Goal: Transaction & Acquisition: Purchase product/service

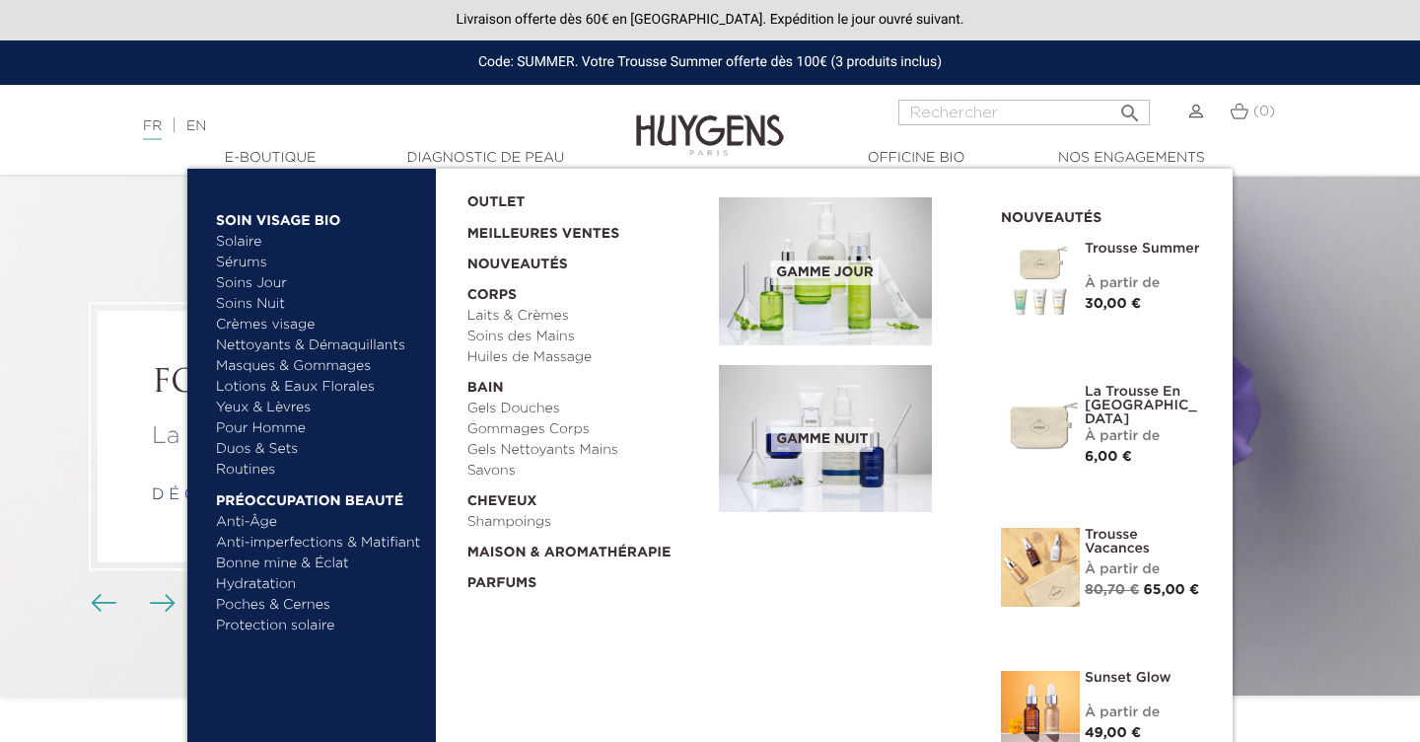
click at [251, 263] on link "Sérums" at bounding box center [319, 262] width 206 height 21
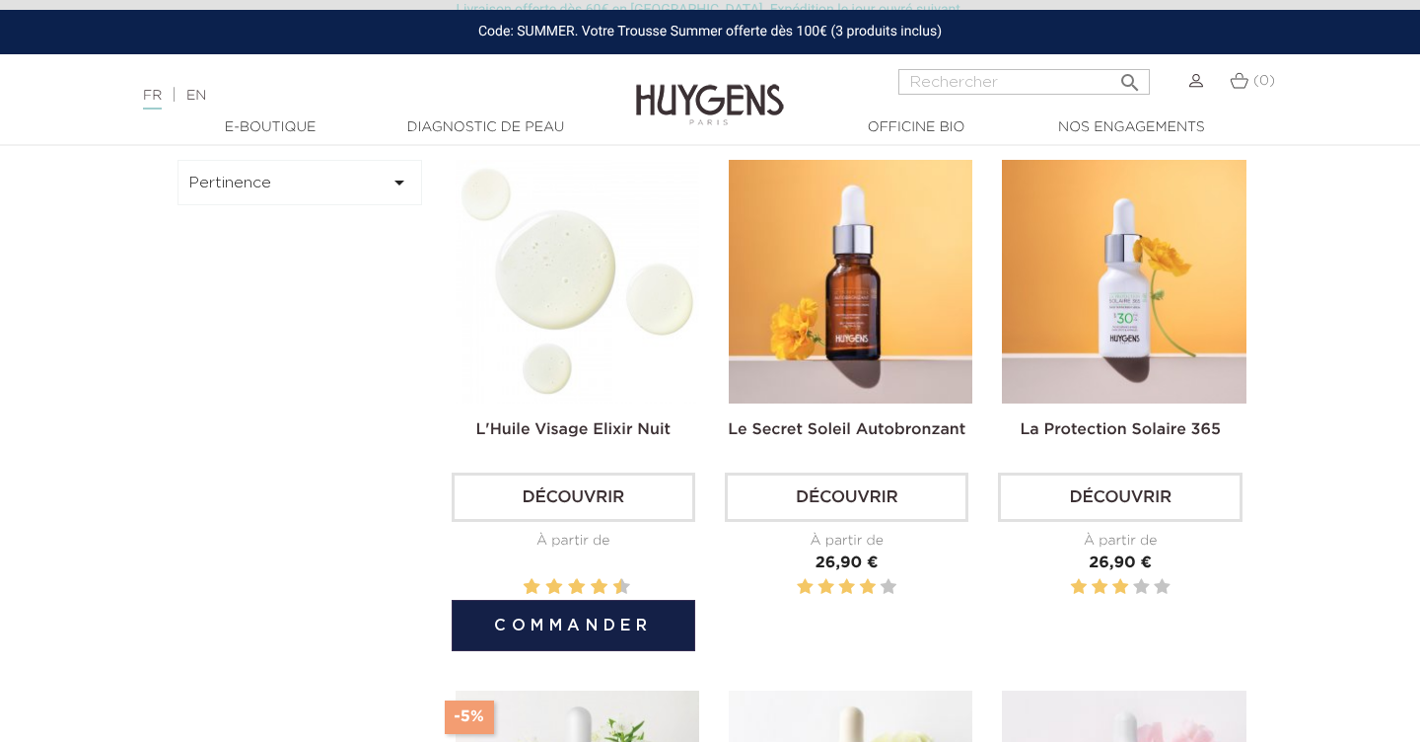
scroll to position [573, 0]
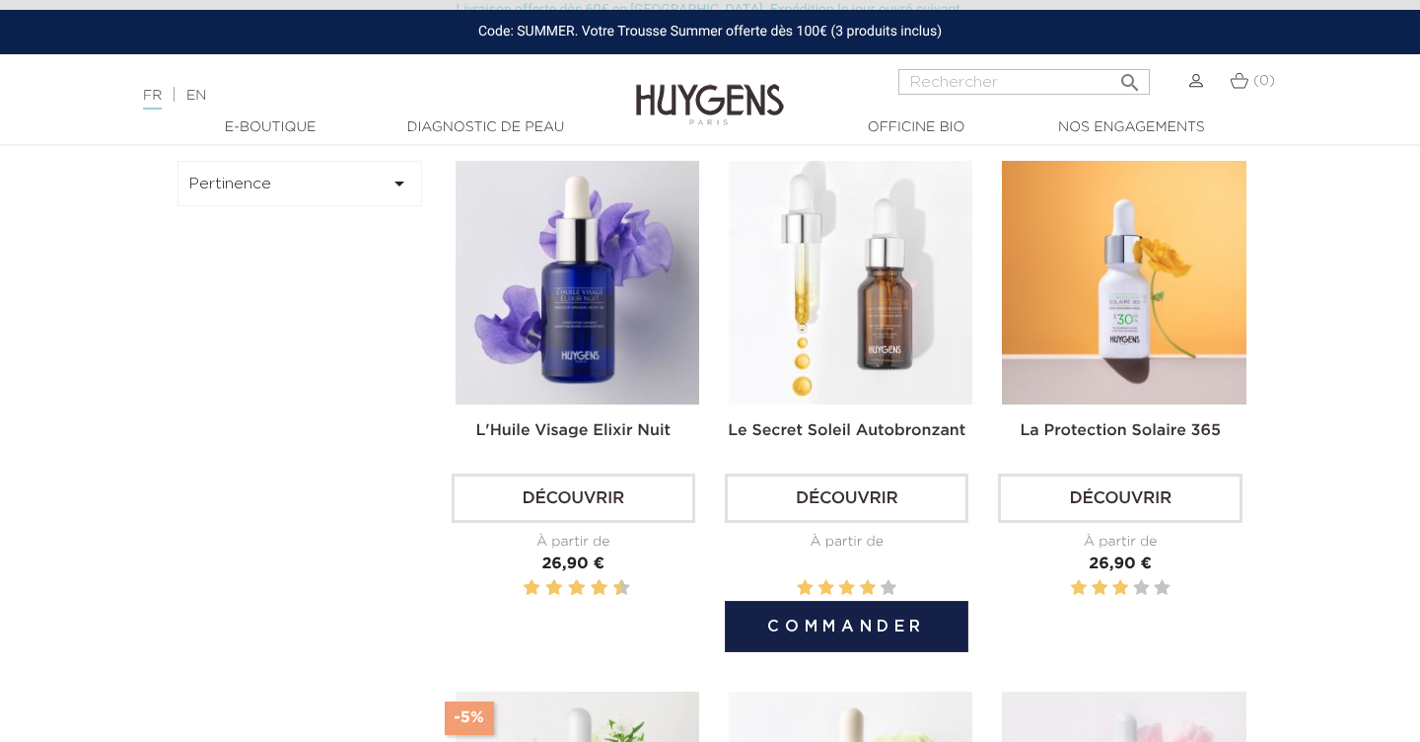
click at [826, 347] on img at bounding box center [851, 283] width 244 height 244
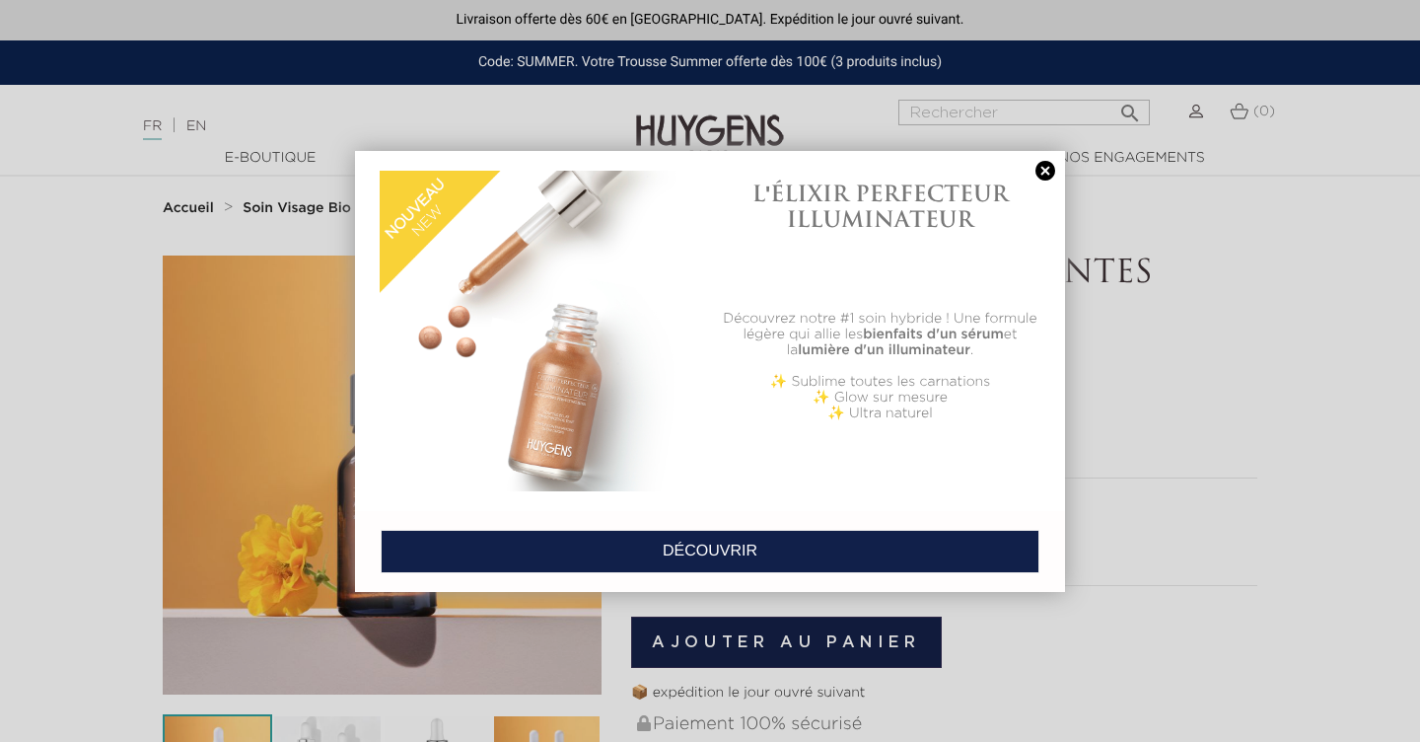
click at [1042, 175] on link at bounding box center [1046, 171] width 28 height 21
